Goal: Information Seeking & Learning: Check status

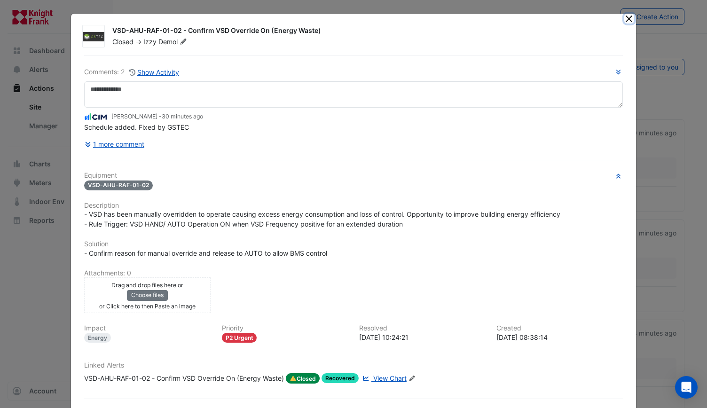
click at [627, 19] on button "Close" at bounding box center [629, 19] width 10 height 10
